Goal: Transaction & Acquisition: Purchase product/service

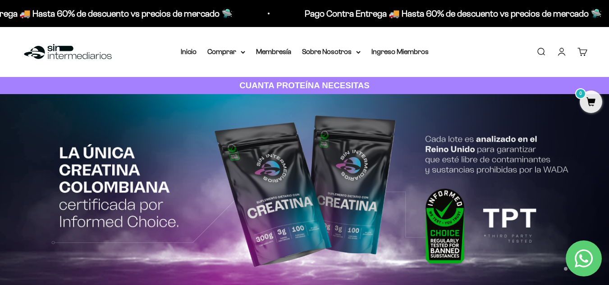
drag, startPoint x: 615, startPoint y: 19, endPoint x: 615, endPoint y: 12, distance: 7.2
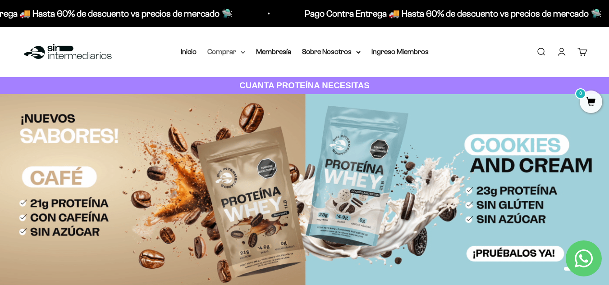
click at [228, 49] on summary "Comprar" at bounding box center [226, 52] width 38 height 12
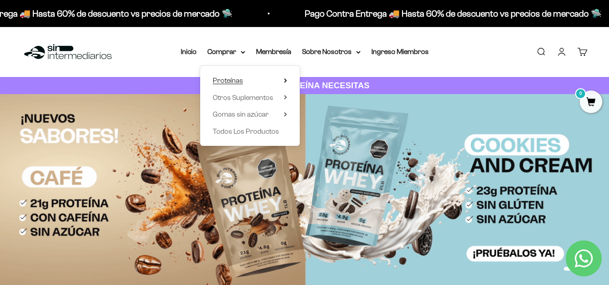
click at [283, 79] on summary "Proteínas" at bounding box center [250, 81] width 74 height 12
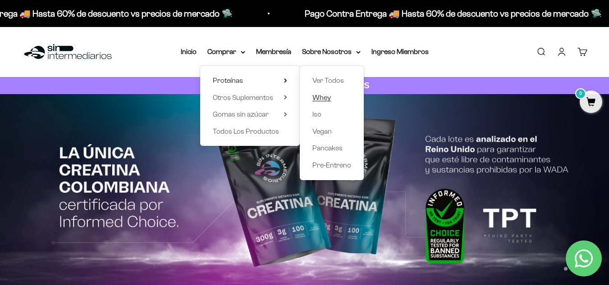
click at [326, 98] on span "Whey" at bounding box center [321, 98] width 18 height 8
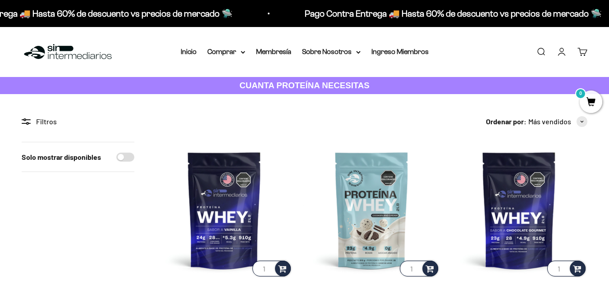
scroll to position [114, 0]
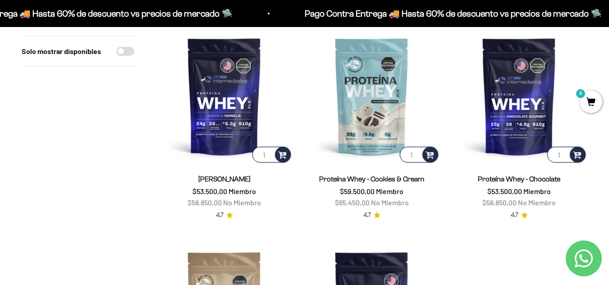
drag, startPoint x: 614, startPoint y: 27, endPoint x: 615, endPoint y: 49, distance: 21.2
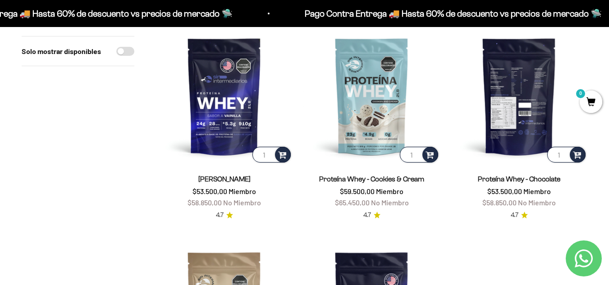
click at [534, 73] on img at bounding box center [519, 96] width 137 height 137
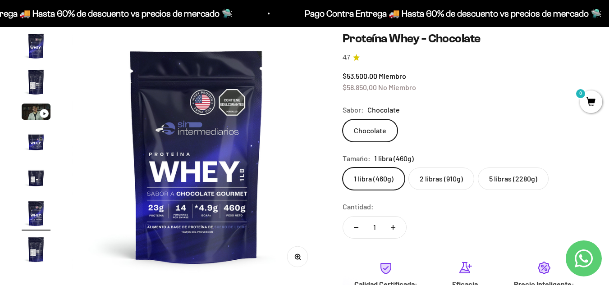
scroll to position [55, 0]
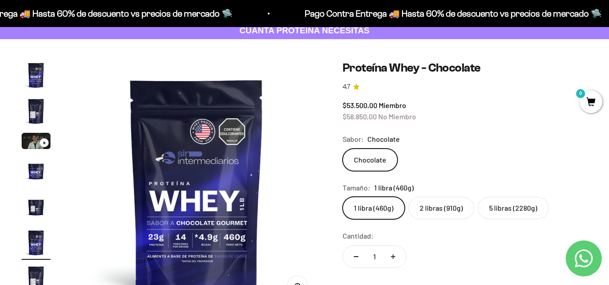
drag, startPoint x: 615, startPoint y: 20, endPoint x: 615, endPoint y: 26, distance: 6.3
click at [516, 212] on label "5 libras (2280g)" at bounding box center [513, 208] width 71 height 23
click at [343, 197] on input "5 libras (2280g)" at bounding box center [342, 196] width 0 height 0
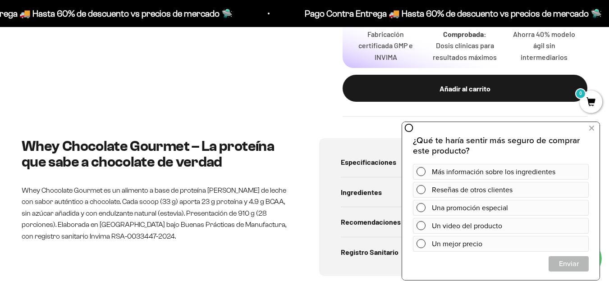
scroll to position [338, 0]
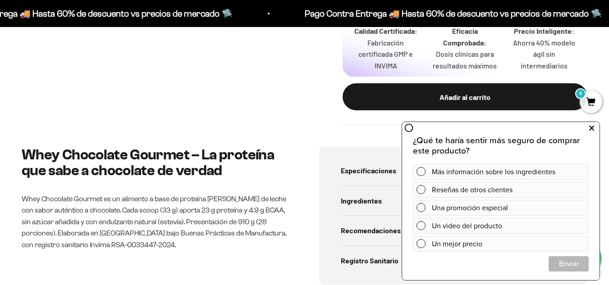
click at [592, 127] on icon at bounding box center [591, 129] width 5 height 12
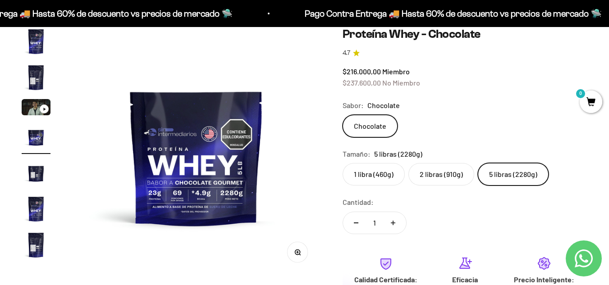
scroll to position [63, 0]
